Goal: Task Accomplishment & Management: Manage account settings

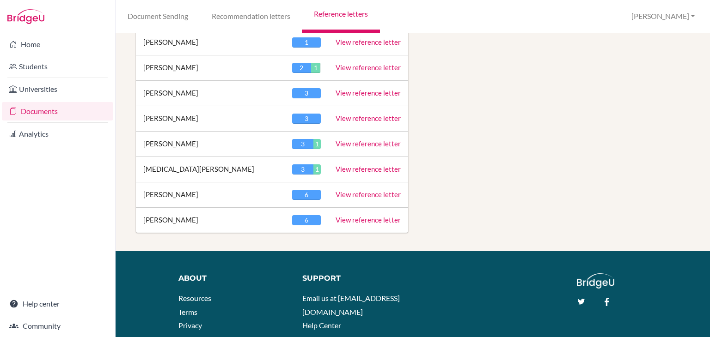
scroll to position [1388, 0]
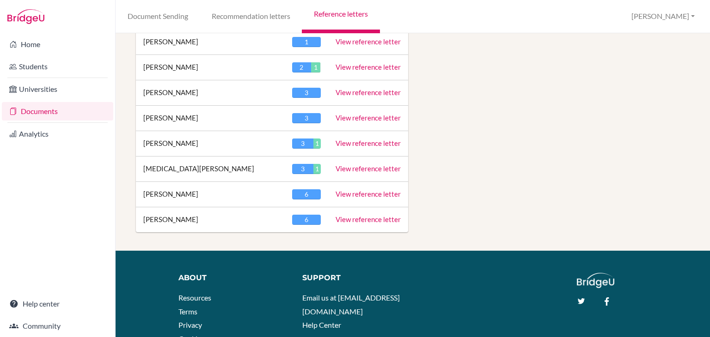
click at [356, 215] on link "View reference letter" at bounding box center [368, 219] width 65 height 8
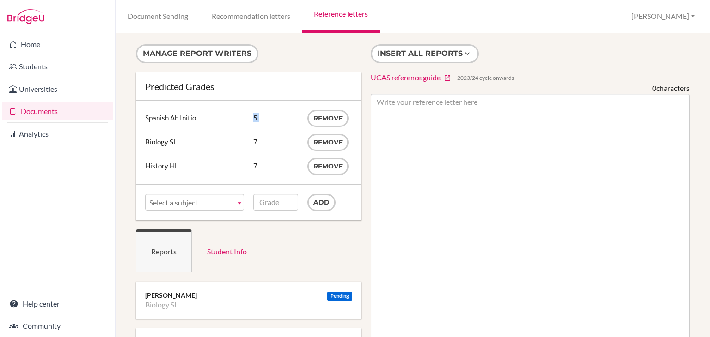
drag, startPoint x: 213, startPoint y: 131, endPoint x: 231, endPoint y: 117, distance: 23.4
click at [231, 117] on ul "Subject Spanish Ab Initio Grade 5 Remove Subject Biology SL Grade 7 Remove Subj…" at bounding box center [248, 142] width 207 height 65
click at [324, 121] on button "Remove" at bounding box center [327, 118] width 41 height 17
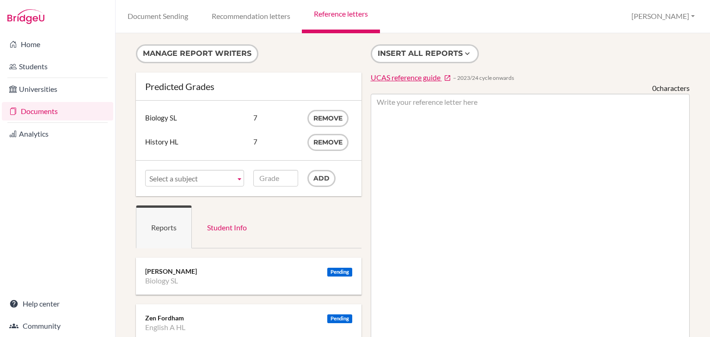
click at [192, 175] on span "Select a subject" at bounding box center [190, 179] width 82 height 17
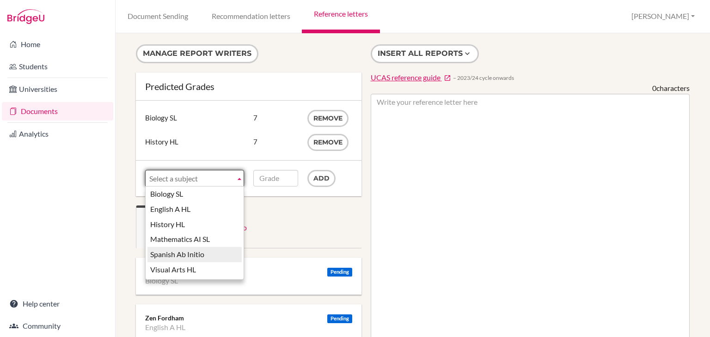
click at [189, 257] on li "Spanish Ab Initio" at bounding box center [194, 254] width 94 height 15
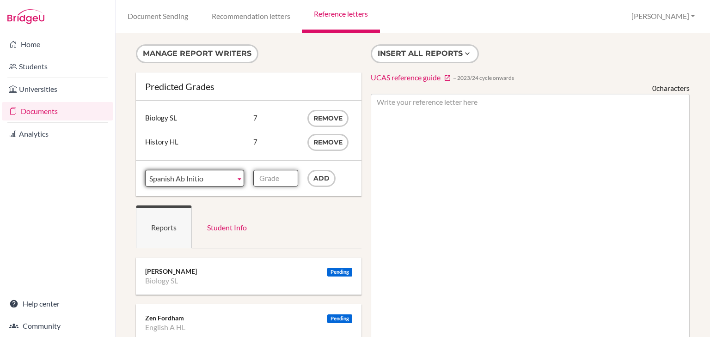
click at [272, 180] on input "Grade" at bounding box center [275, 178] width 45 height 17
type input "7"
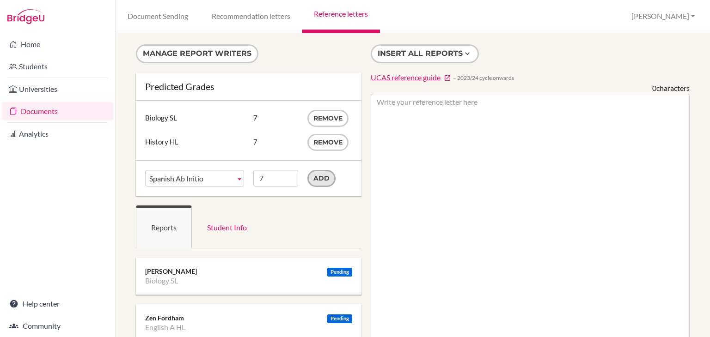
click at [324, 176] on input "Add" at bounding box center [321, 178] width 28 height 17
